Goal: Transaction & Acquisition: Purchase product/service

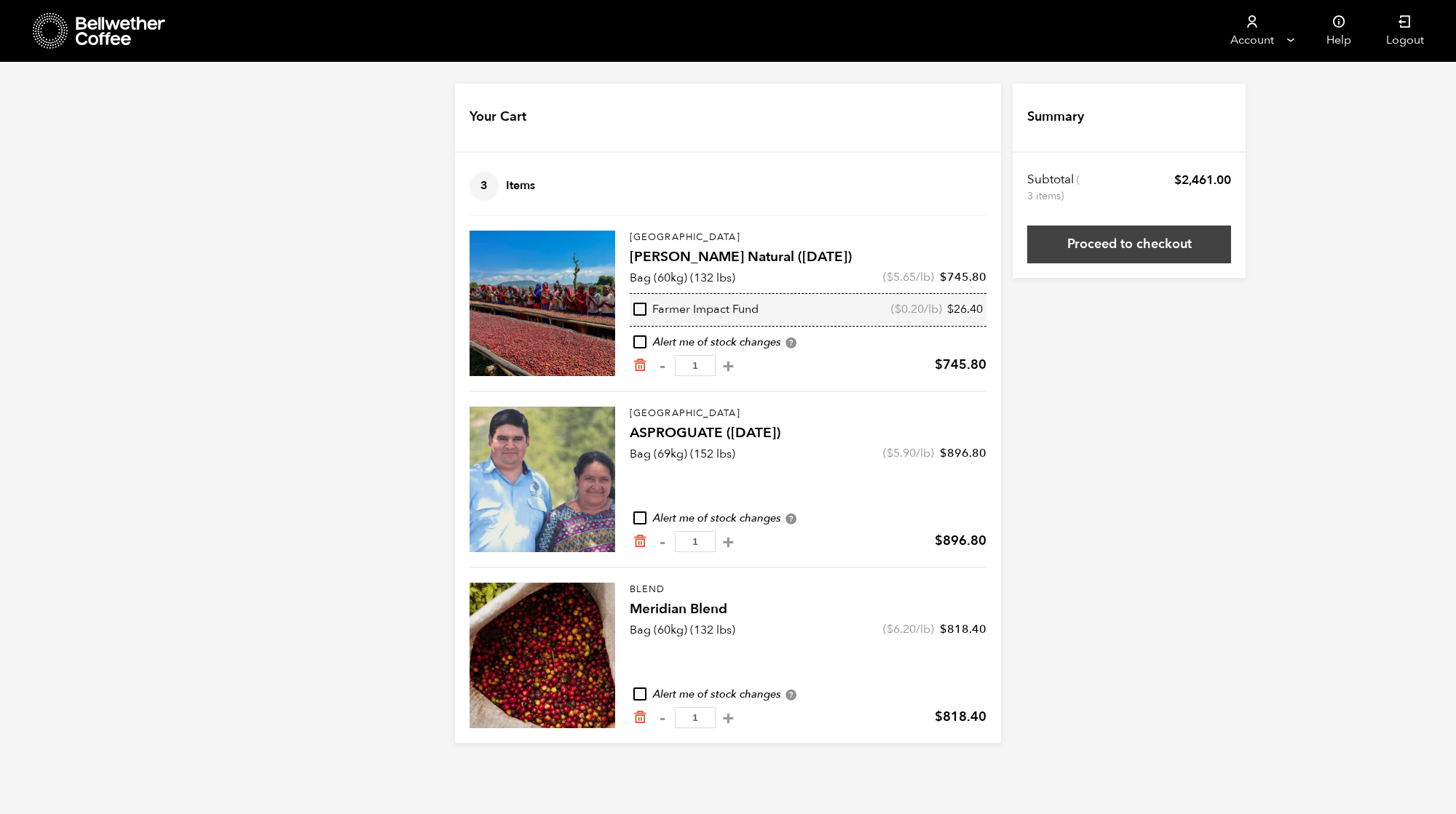
click at [1123, 242] on link "Proceed to checkout" at bounding box center [1129, 244] width 204 height 38
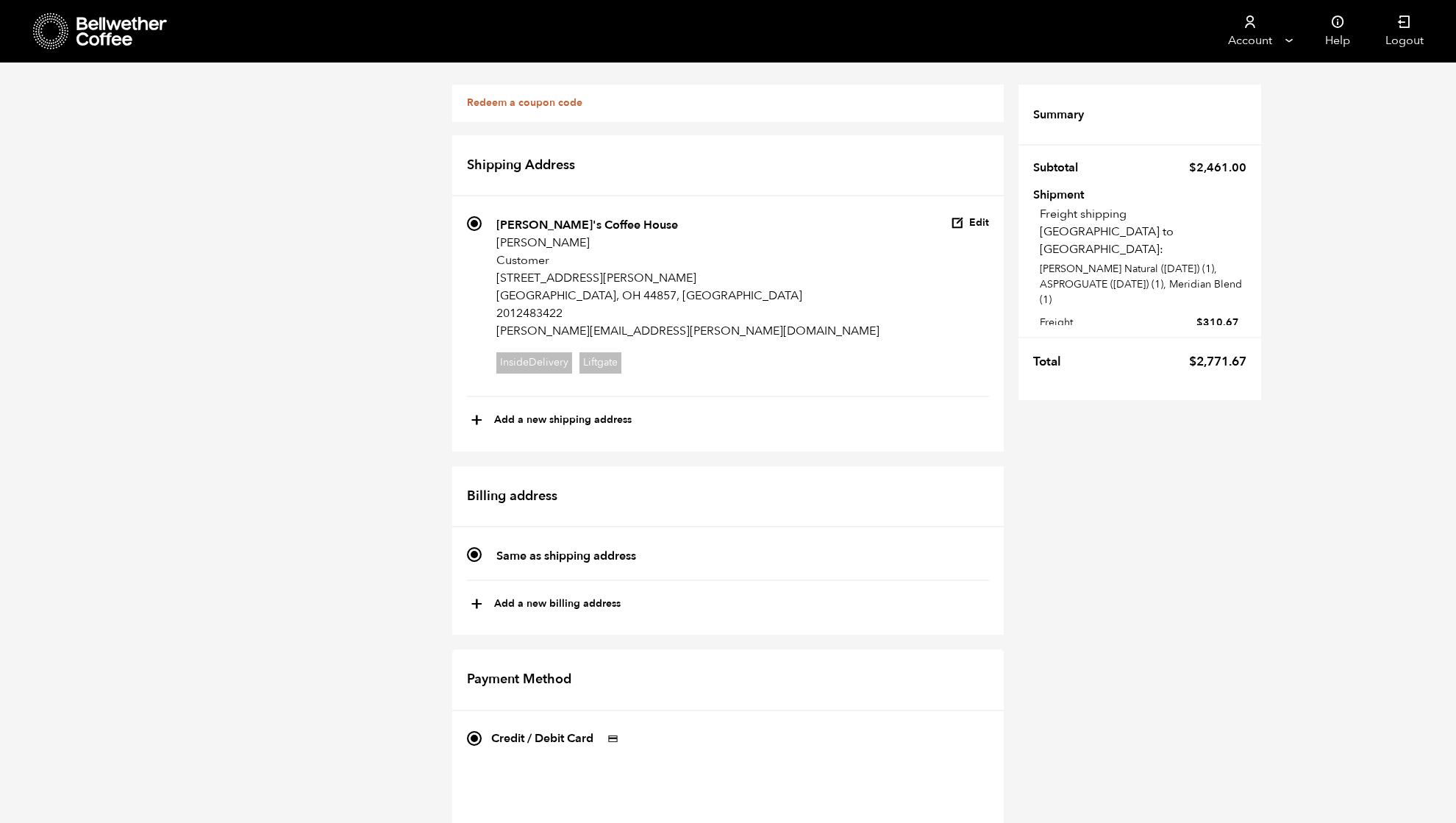
click at [80, 29] on icon at bounding box center [122, 32] width 92 height 29
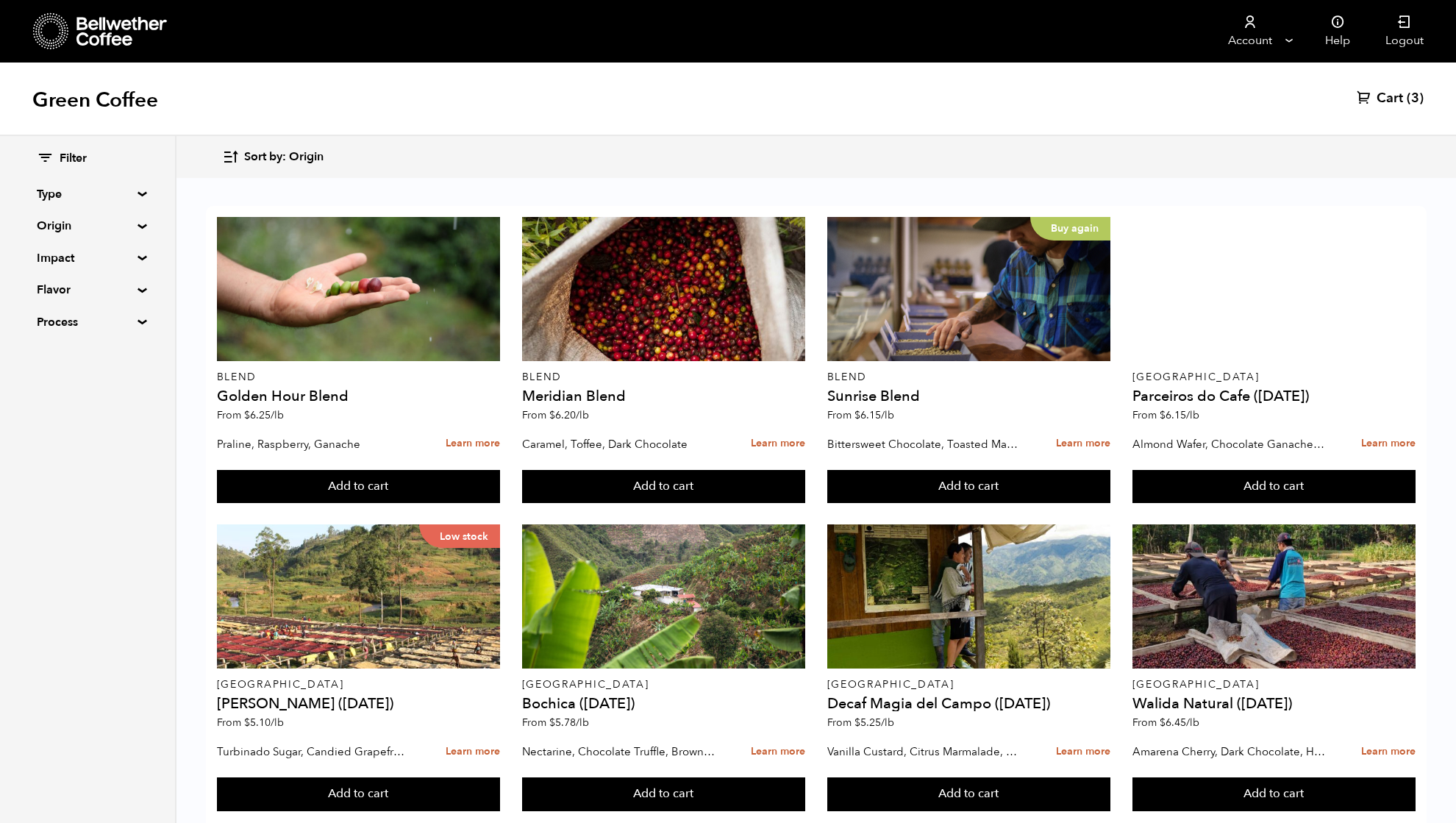
click at [1392, 90] on span "Cart" at bounding box center [1390, 99] width 27 height 18
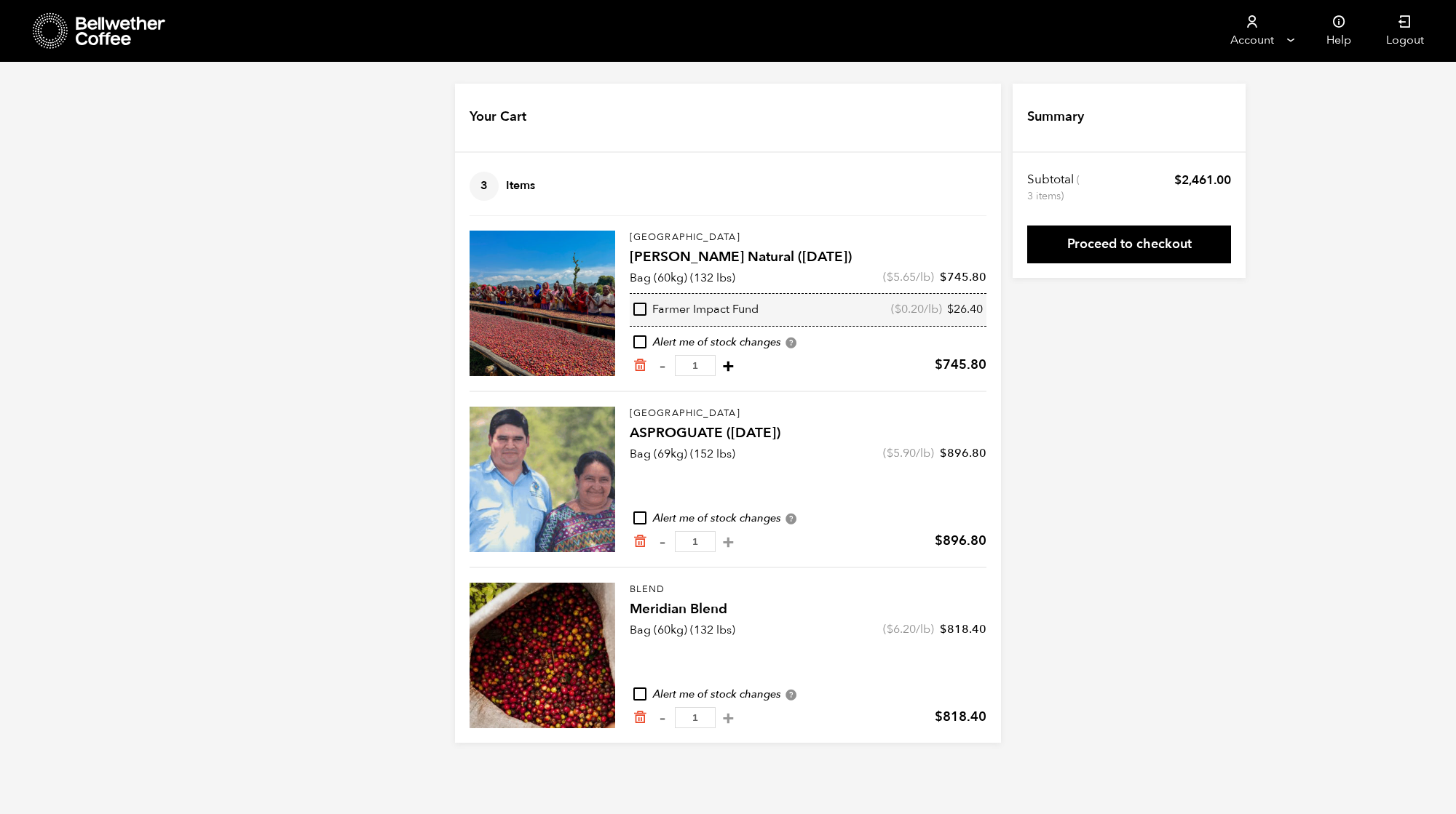
click at [737, 361] on button "+" at bounding box center [728, 366] width 18 height 14
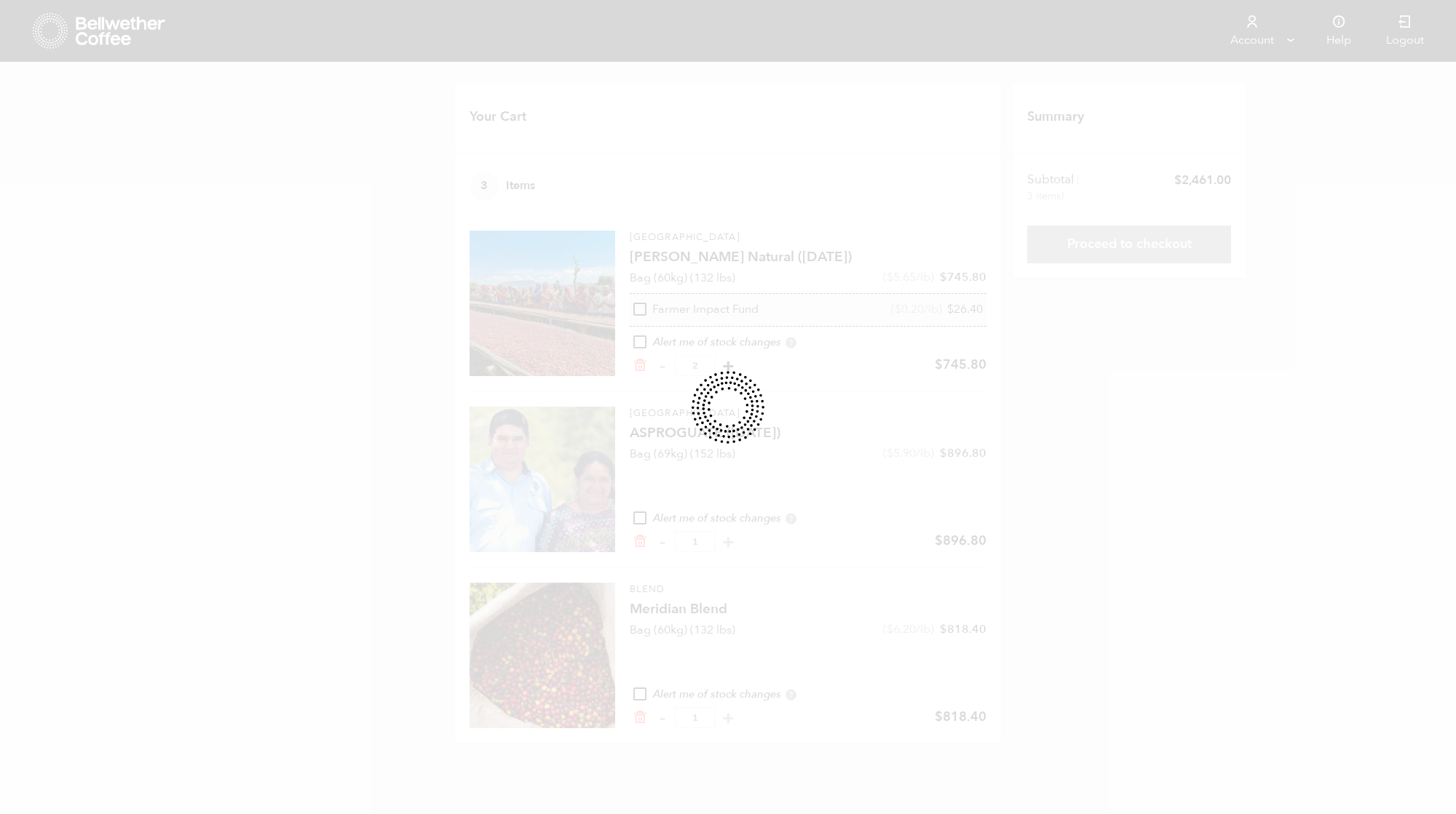
type input "2"
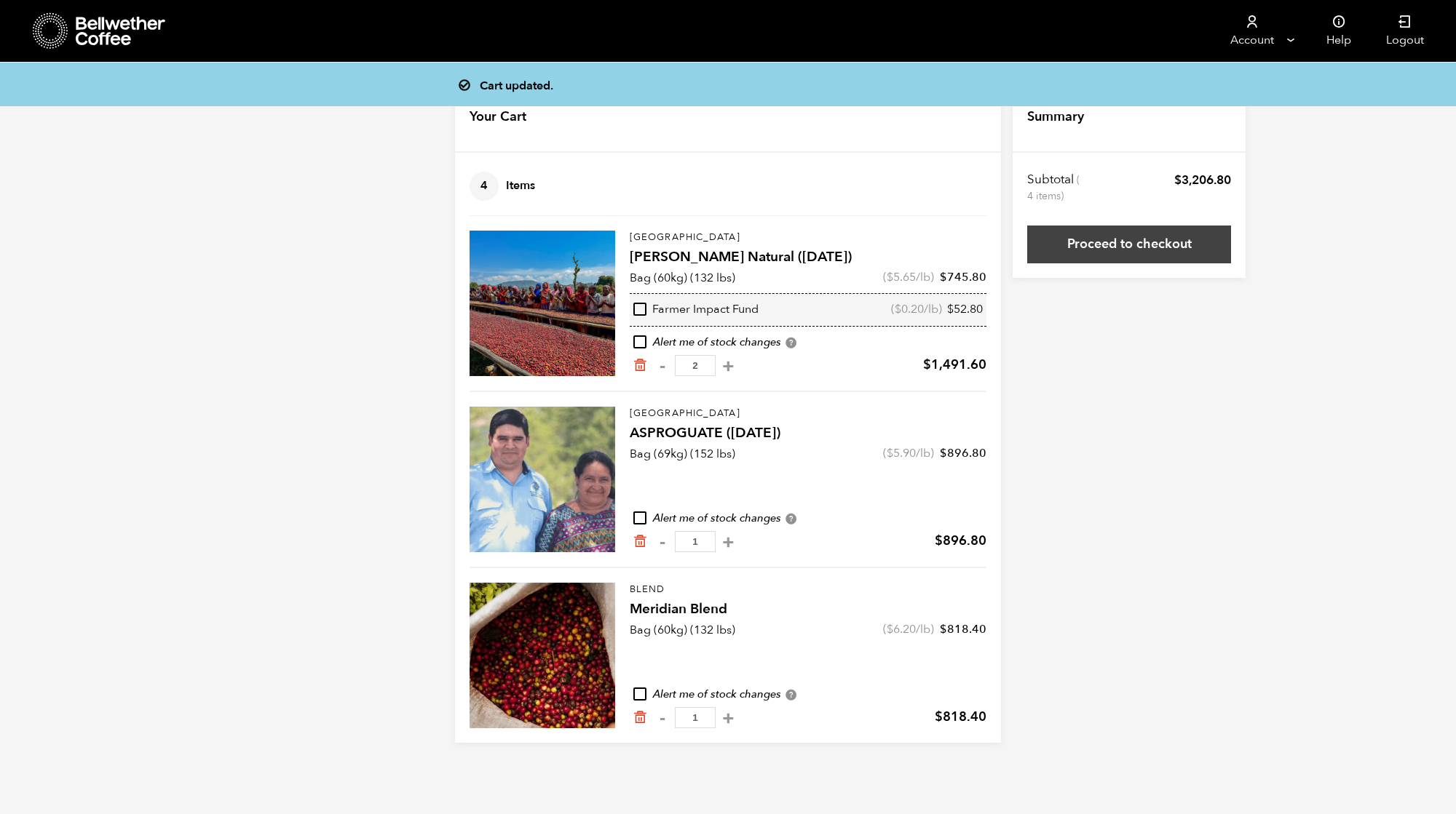
click at [1137, 247] on link "Proceed to checkout" at bounding box center [1129, 244] width 204 height 38
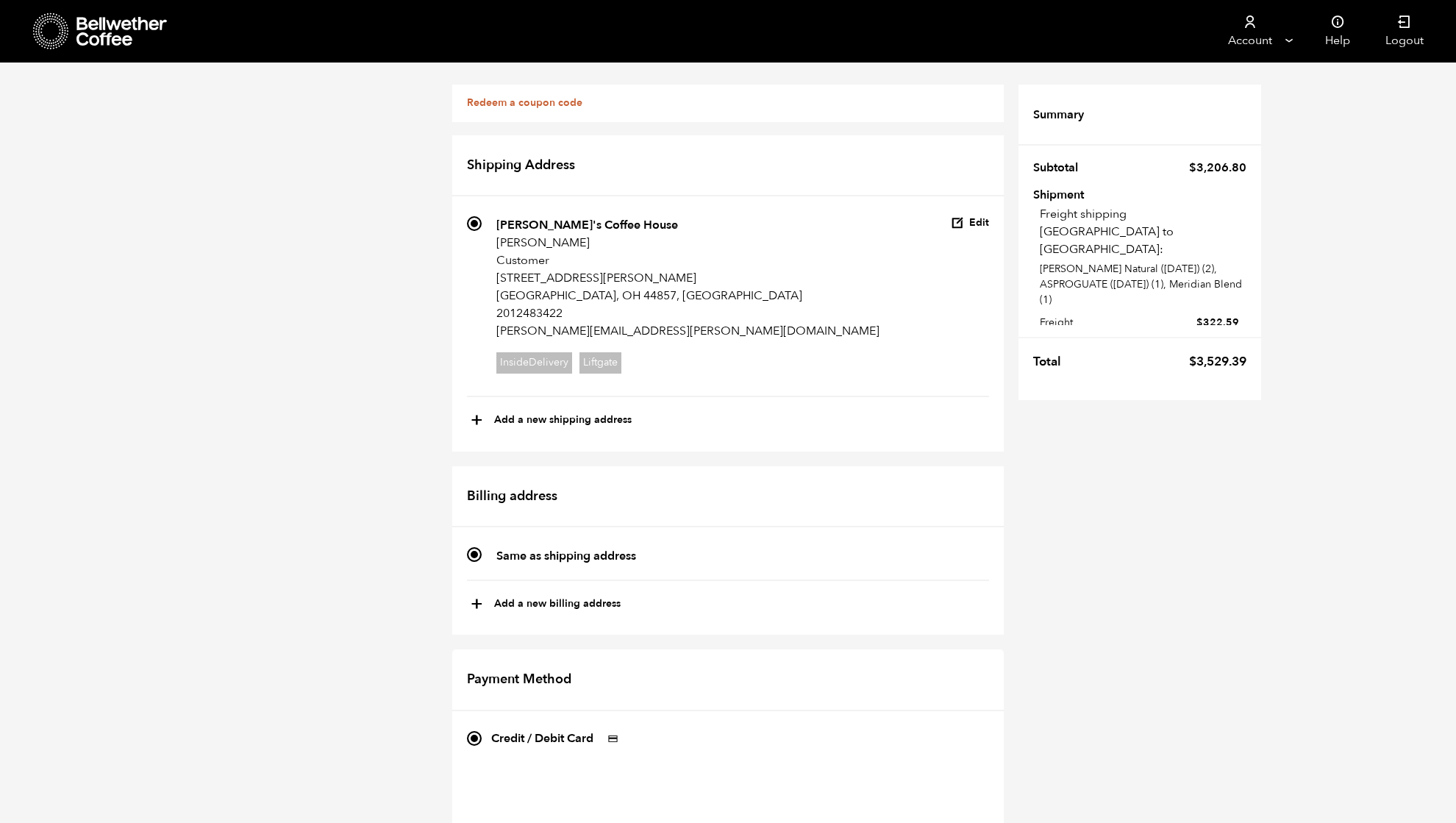
scroll to position [392, 0]
